Goal: Task Accomplishment & Management: Use online tool/utility

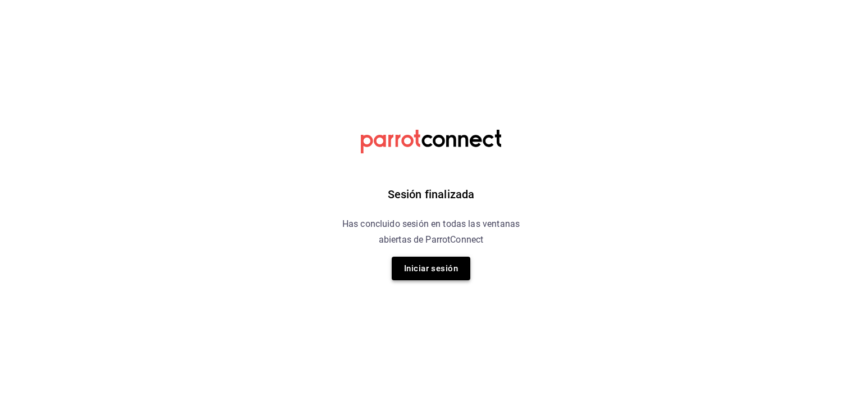
click at [454, 264] on button "Iniciar sesión" at bounding box center [431, 269] width 79 height 24
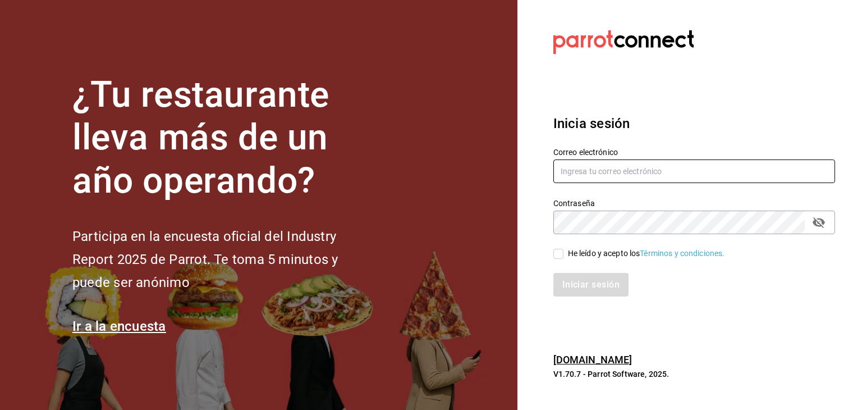
click at [570, 164] on input "text" at bounding box center [694, 171] width 282 height 24
type input "[EMAIL_ADDRESS][DOMAIN_NAME]"
click at [555, 253] on input "He leído y acepto los Términos y condiciones." at bounding box center [558, 254] width 10 height 10
checkbox input "true"
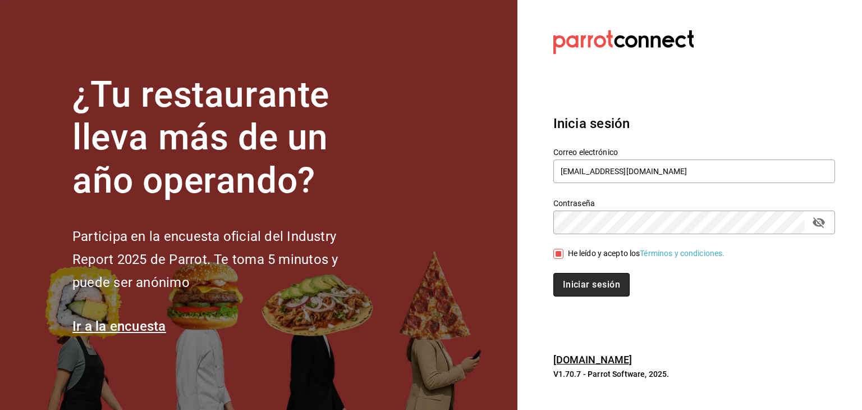
click at [577, 277] on button "Iniciar sesión" at bounding box center [591, 285] width 76 height 24
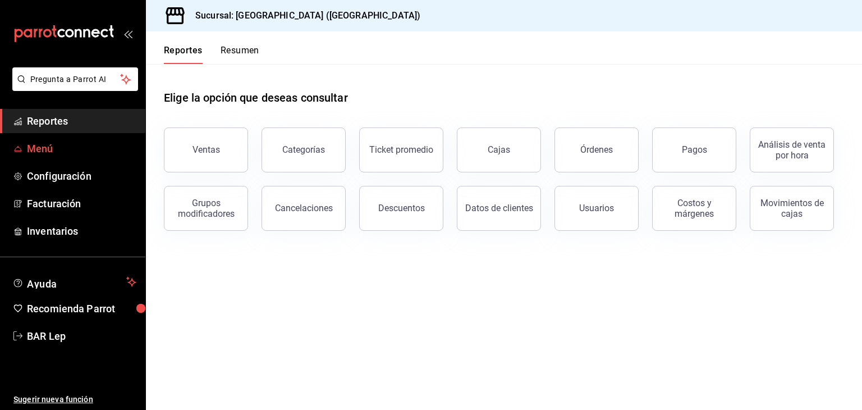
click at [96, 158] on link "Menú" at bounding box center [72, 148] width 145 height 24
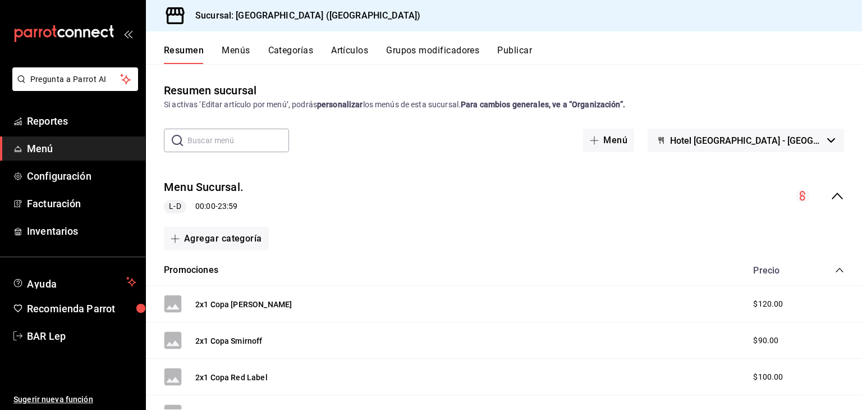
click at [340, 42] on div "Resumen Menús Categorías Artículos Grupos modificadores Publicar" at bounding box center [504, 47] width 716 height 33
click at [342, 47] on button "Artículos" at bounding box center [349, 54] width 37 height 19
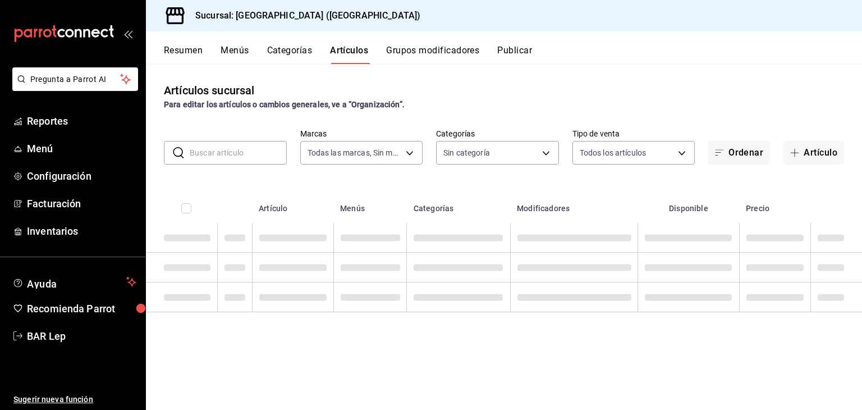
type input "78876d7d-d969-4c97-957f-d97bcaf374a8"
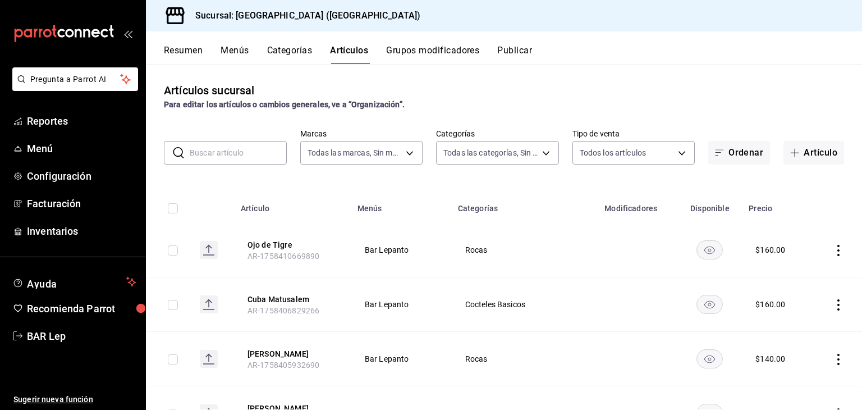
type input "9760281f-81ad-46c3-b9c0-be0c0613a977,ac4e71ac-81c4-4907-870b-e8ecc1dcb773,15b44…"
click at [790, 158] on button "Artículo" at bounding box center [814, 153] width 61 height 24
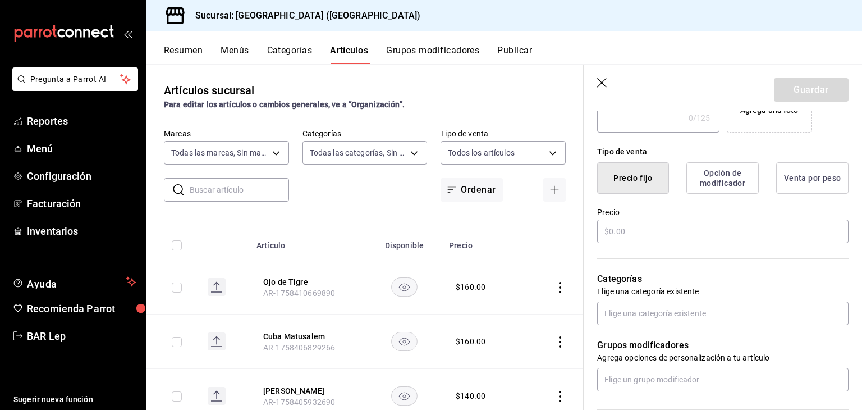
scroll to position [242, 0]
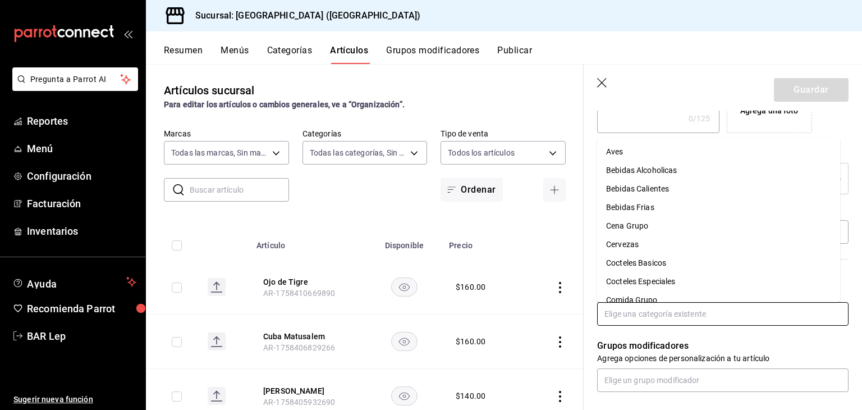
click at [678, 316] on input "text" at bounding box center [722, 314] width 251 height 24
click at [684, 262] on li "Cocteles Basicos" at bounding box center [718, 263] width 243 height 19
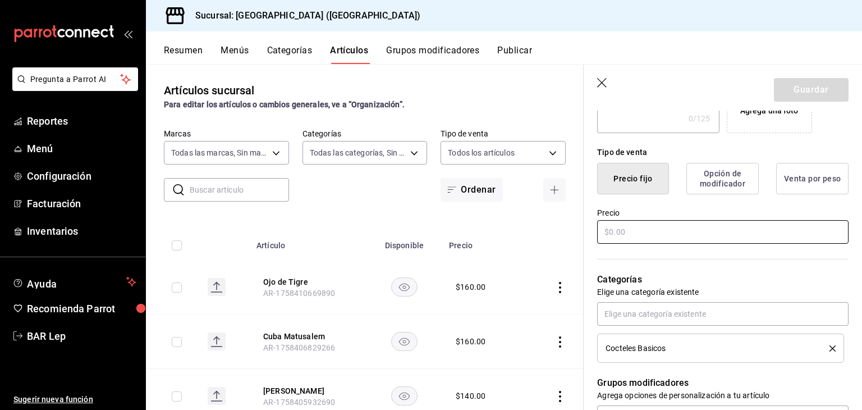
click at [686, 231] on input "text" at bounding box center [722, 232] width 251 height 24
type input "$2000.00"
drag, startPoint x: 852, startPoint y: 214, endPoint x: 860, endPoint y: 218, distance: 9.5
click at [860, 218] on section "Guardar Nuevo artículo General Avanzada ¿Cómo se va a llamar? 0 /40 ¿Cómo se va…" at bounding box center [723, 237] width 278 height 345
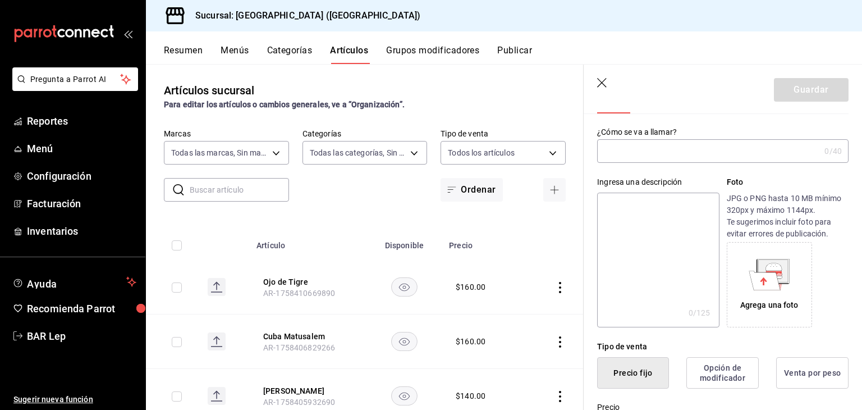
scroll to position [22, 0]
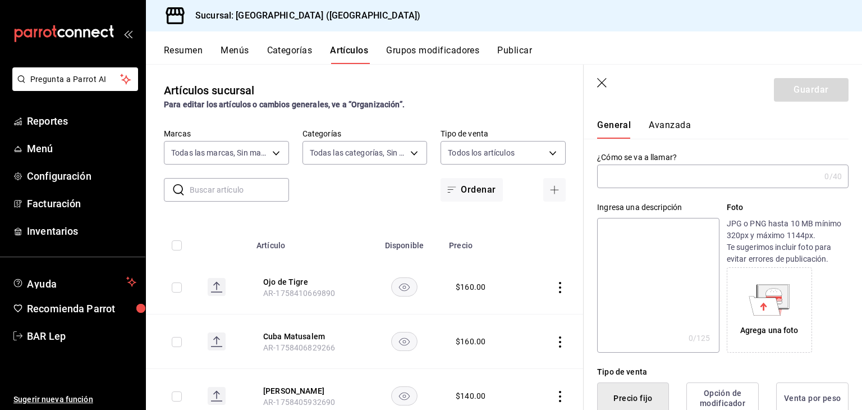
click at [742, 169] on input "text" at bounding box center [708, 176] width 223 height 22
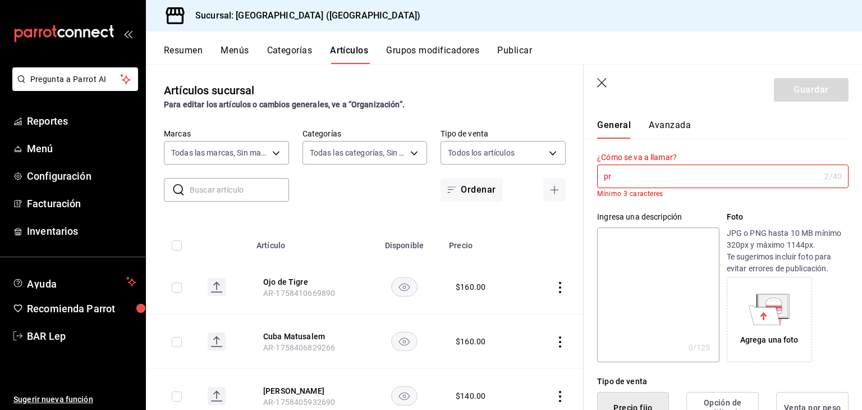
type input "p"
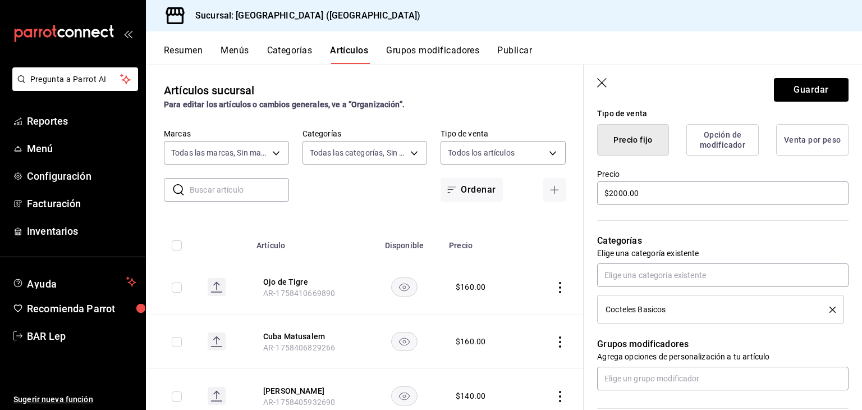
scroll to position [296, 0]
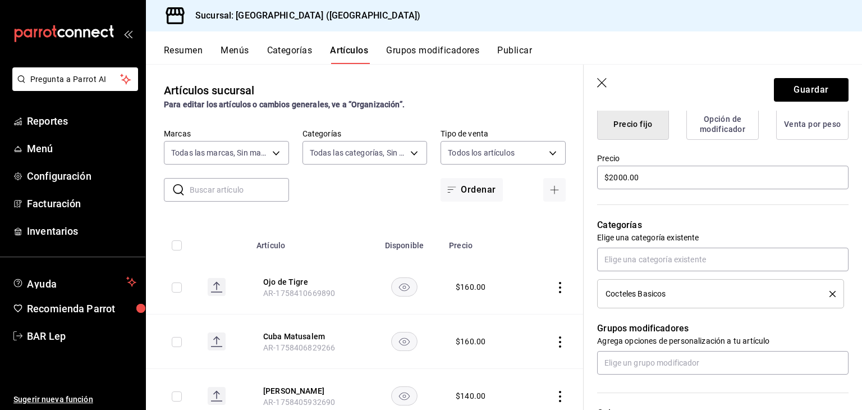
type input "Promocion Piñas coladas 2x1"
drag, startPoint x: 853, startPoint y: 265, endPoint x: 853, endPoint y: 300, distance: 34.8
click at [853, 300] on div "Nuevo artículo General Avanzada ¿Cómo se va a llamar? Promocion Piñas coladas 2…" at bounding box center [723, 226] width 278 height 824
click at [829, 230] on p "Categorías" at bounding box center [722, 224] width 251 height 13
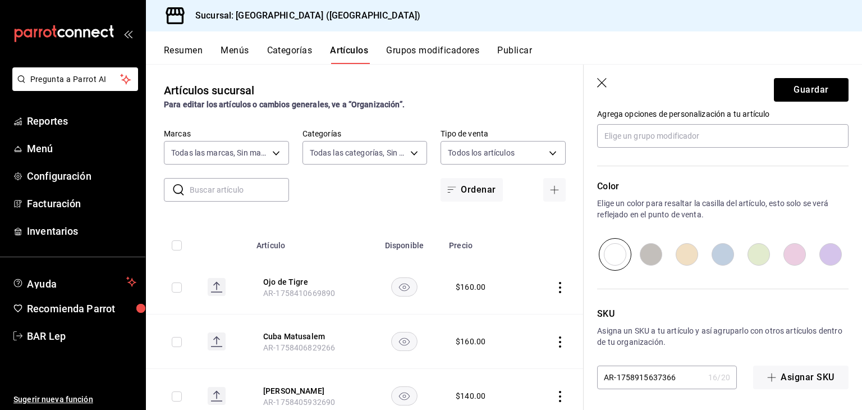
scroll to position [524, 0]
click at [655, 255] on input "radio" at bounding box center [651, 253] width 36 height 33
radio input "true"
click at [712, 248] on input "radio" at bounding box center [723, 253] width 36 height 33
radio input "true"
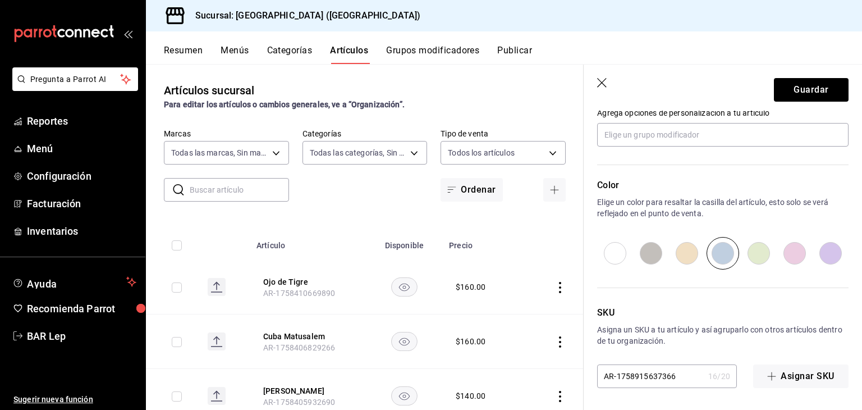
click at [661, 250] on input "radio" at bounding box center [651, 253] width 36 height 33
radio input "true"
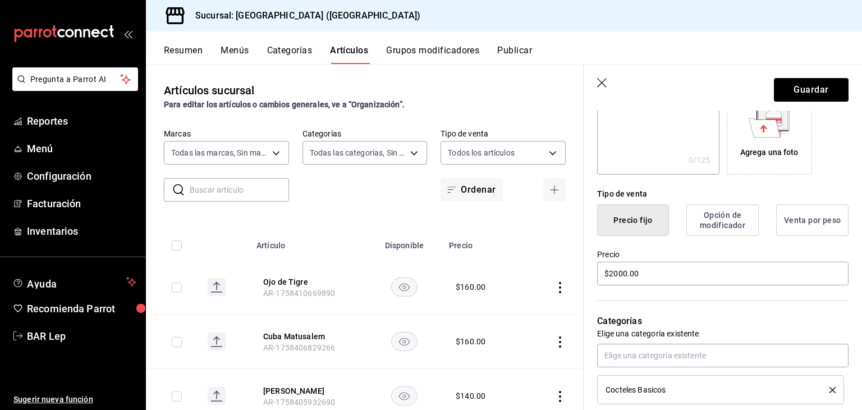
scroll to position [198, 0]
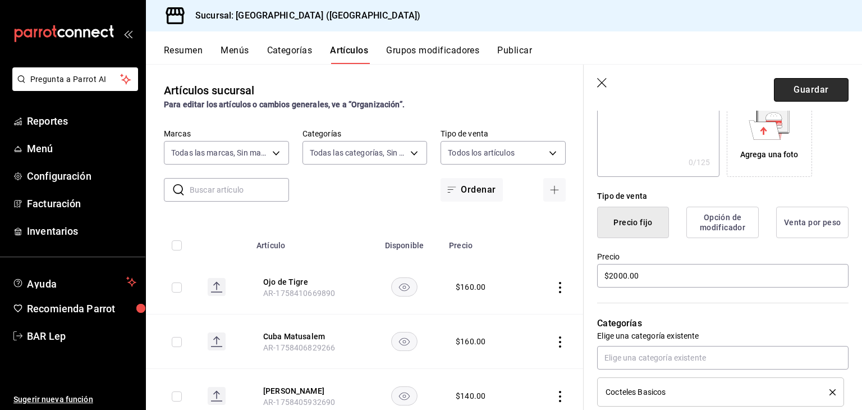
click at [824, 85] on button "Guardar" at bounding box center [811, 90] width 75 height 24
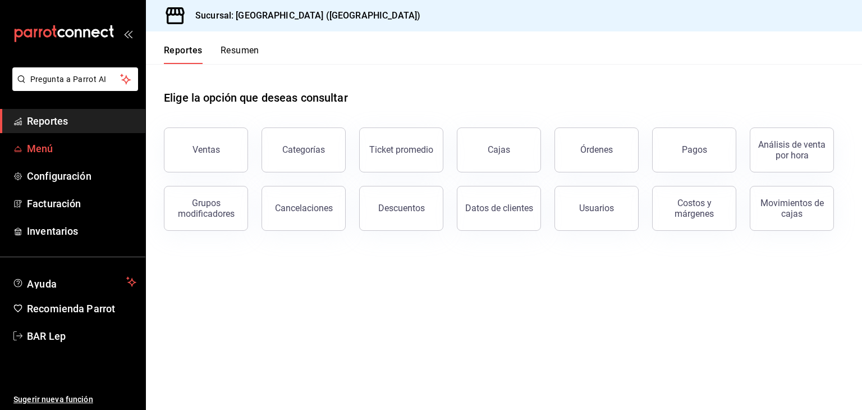
click at [74, 138] on link "Menú" at bounding box center [72, 148] width 145 height 24
